Goal: Navigation & Orientation: Go to known website

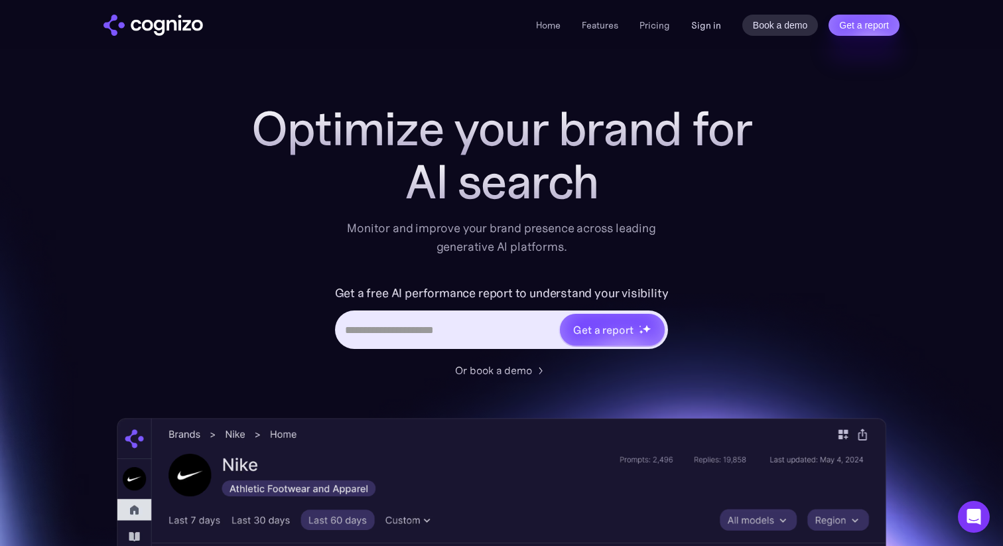
click at [702, 24] on link "Sign in" at bounding box center [706, 25] width 30 height 16
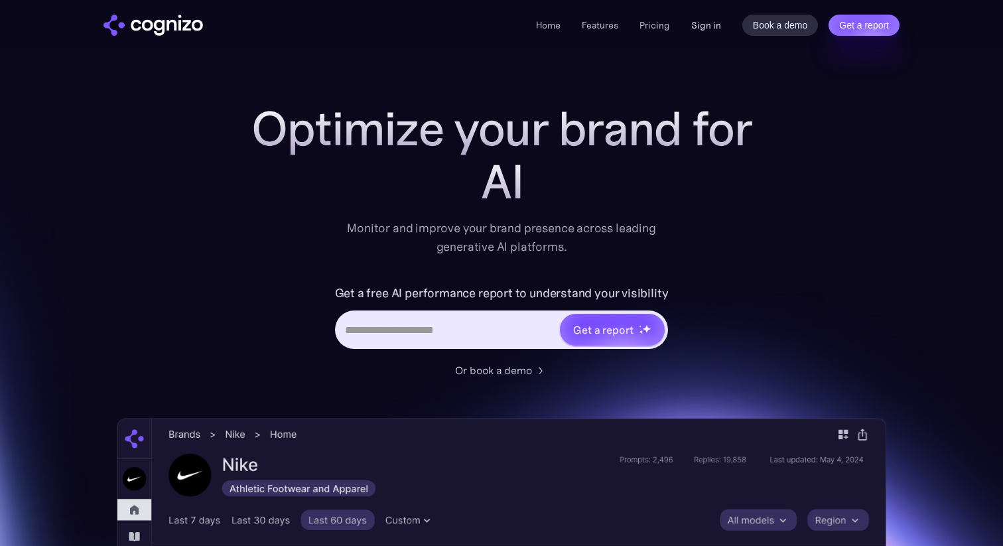
click at [705, 23] on link "Sign in" at bounding box center [706, 25] width 30 height 16
click at [758, 25] on link "Book a demo" at bounding box center [780, 25] width 76 height 21
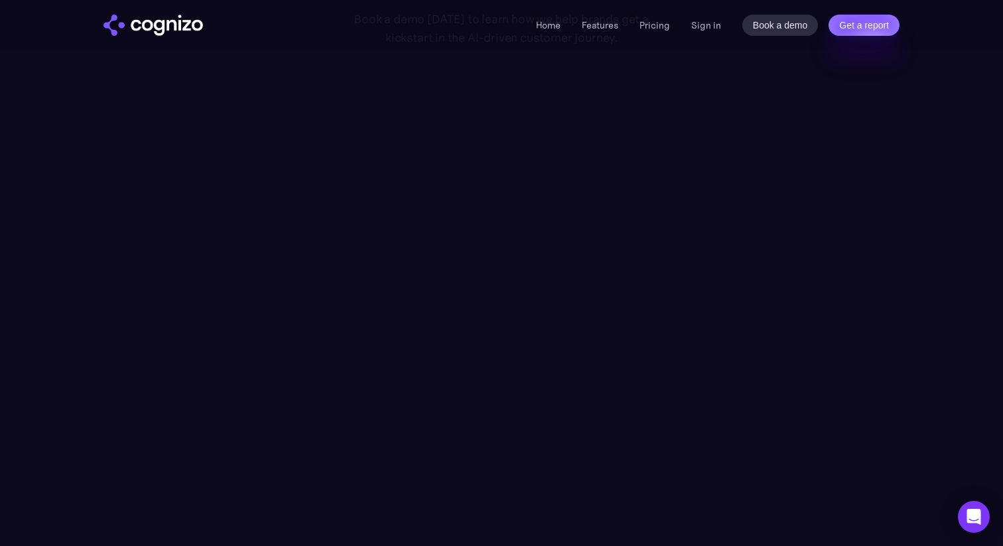
scroll to position [153, 0]
click at [554, 26] on link "Home" at bounding box center [548, 25] width 25 height 12
click at [678, 27] on div "Home Features Pricing Book a demo Get a report Sign in Book a demo Get a report" at bounding box center [718, 25] width 364 height 21
